Goal: Task Accomplishment & Management: Use online tool/utility

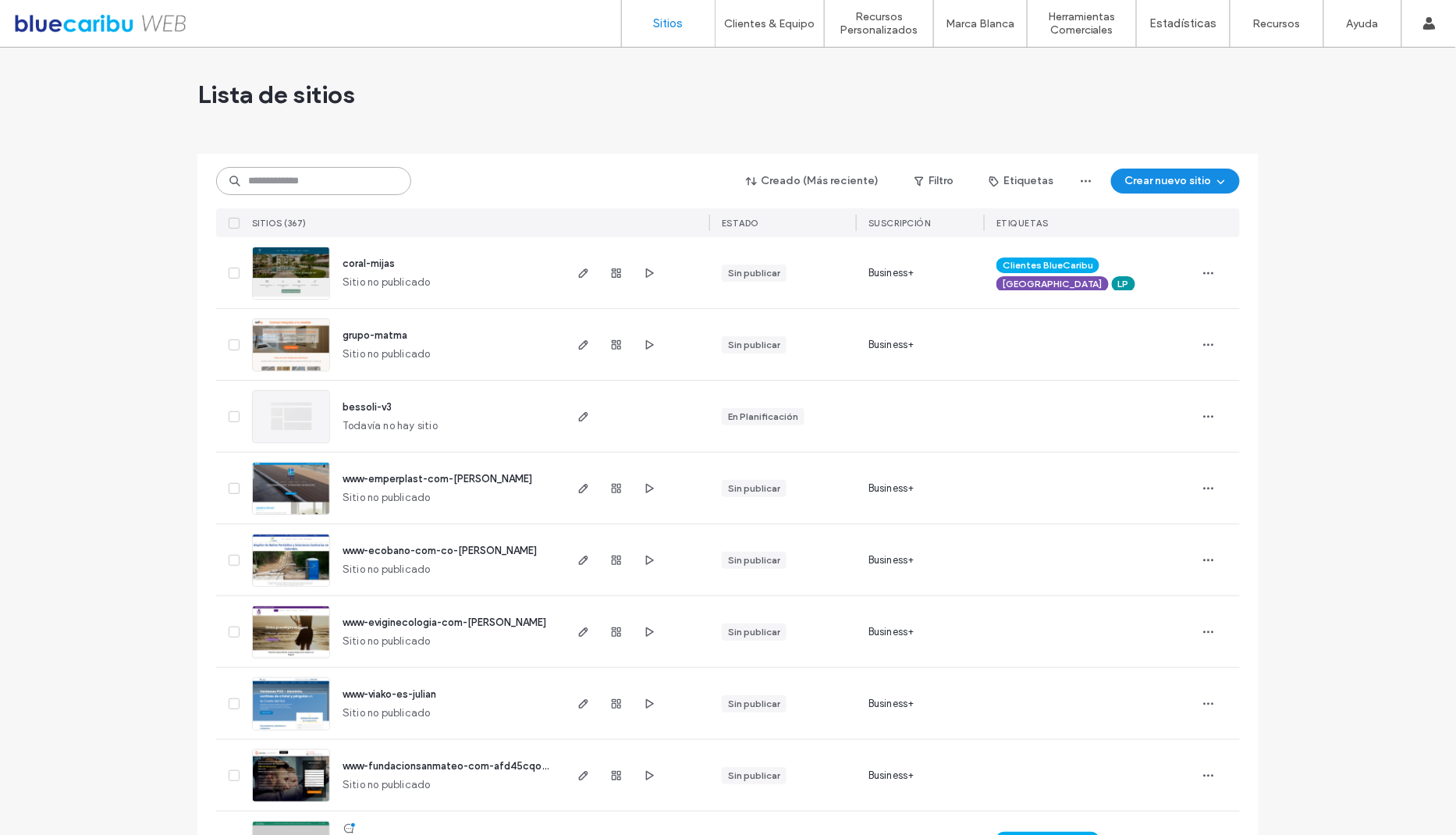
click at [306, 182] on input at bounding box center [313, 181] width 195 height 28
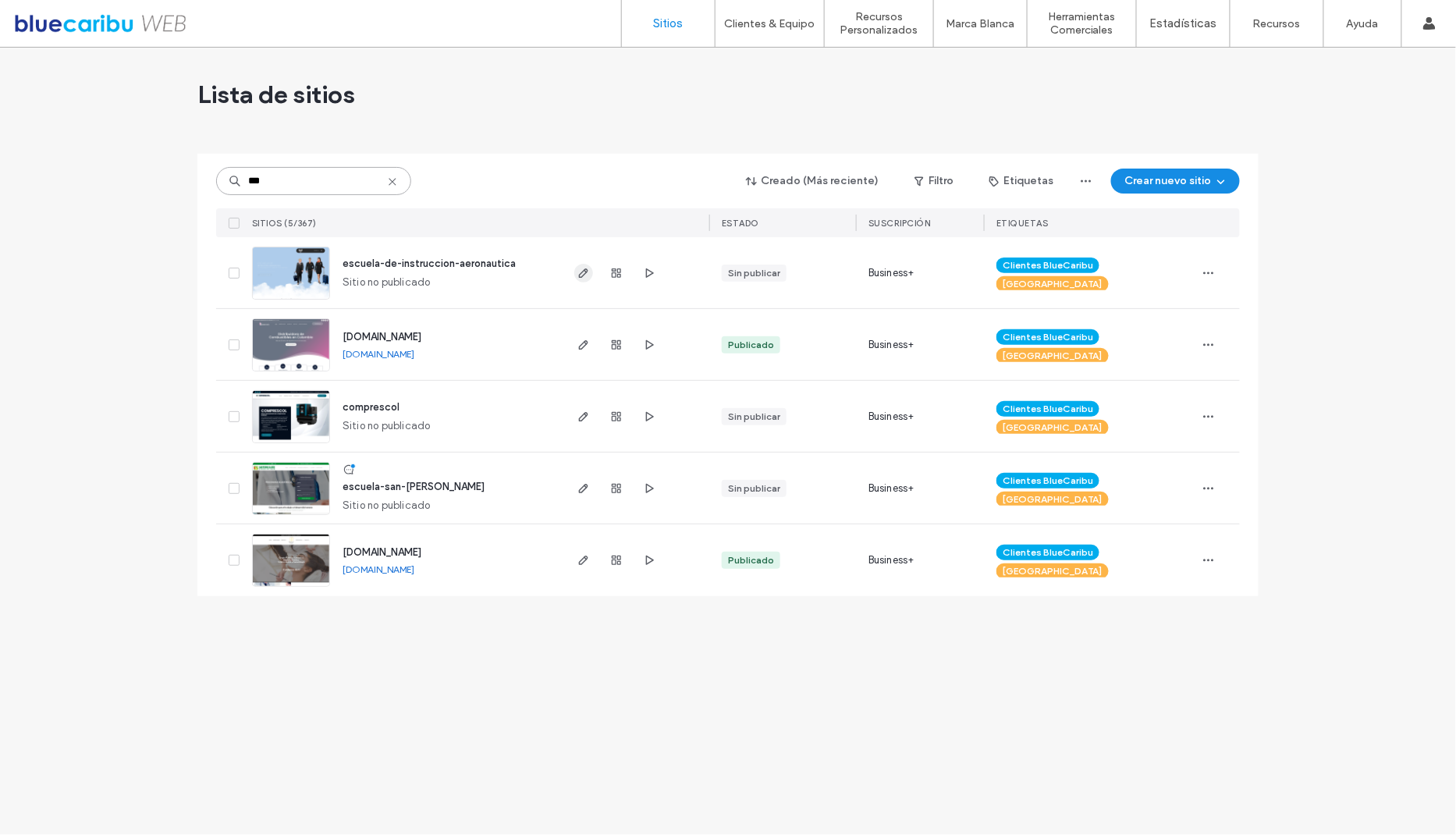
type input "***"
click at [575, 268] on span "button" at bounding box center [583, 273] width 19 height 19
